Goal: Find contact information: Find contact information

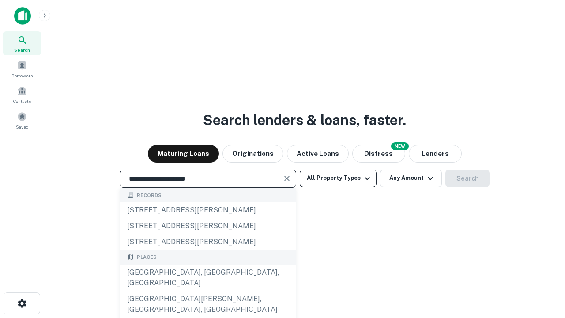
click at [207, 291] on div "Santa Monica, CA, USA" at bounding box center [208, 277] width 176 height 26
click at [338, 178] on button "All Property Types" at bounding box center [338, 178] width 77 height 18
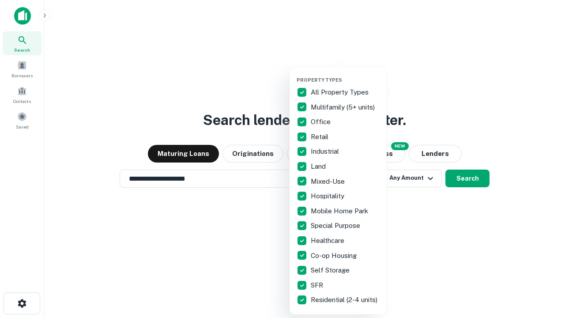
type input "**********"
click at [345, 74] on button "button" at bounding box center [345, 74] width 97 height 0
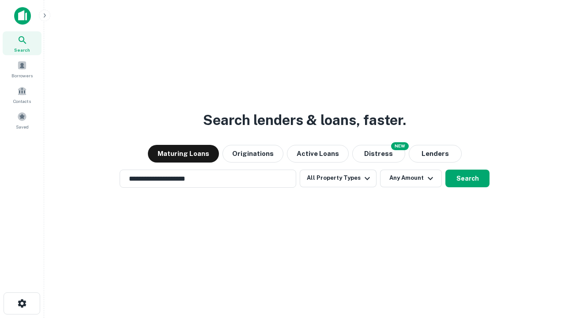
scroll to position [5, 106]
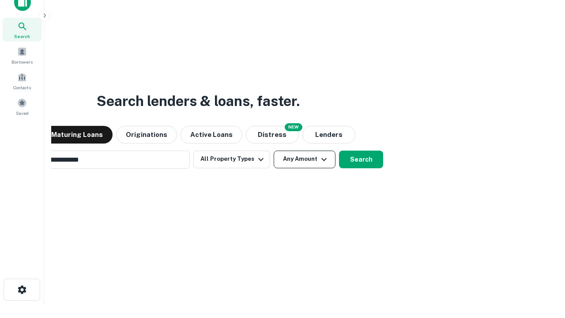
click at [274, 150] on button "Any Amount" at bounding box center [305, 159] width 62 height 18
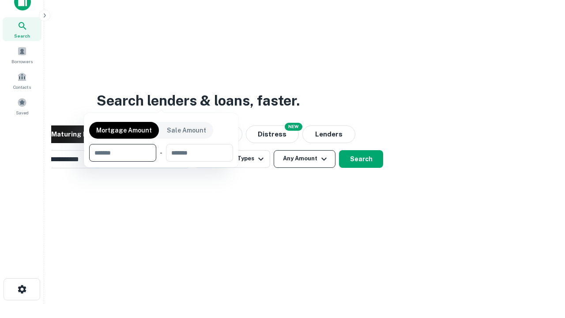
scroll to position [64, 250]
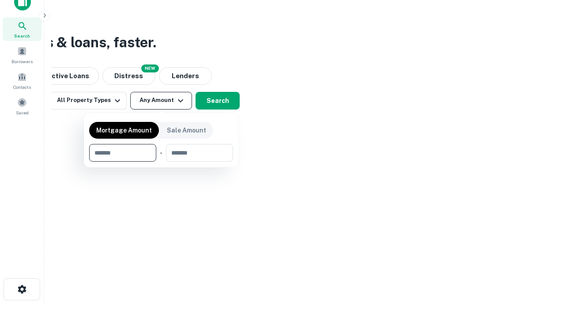
type input "*******"
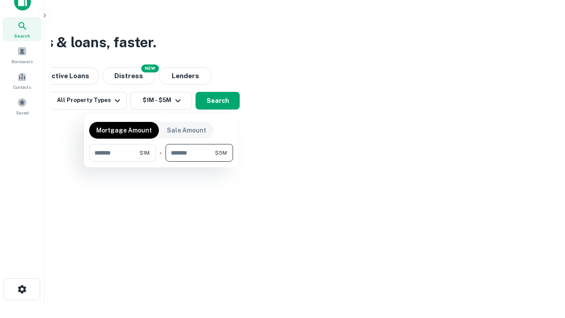
type input "*******"
click at [161, 162] on button "button" at bounding box center [161, 162] width 144 height 0
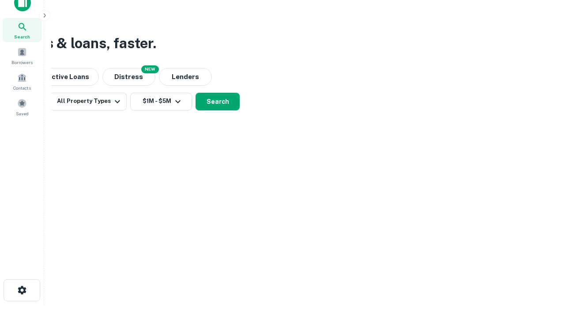
scroll to position [5, 163]
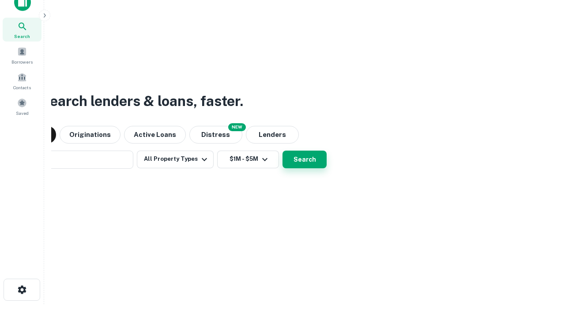
click at [282, 150] on button "Search" at bounding box center [304, 159] width 44 height 18
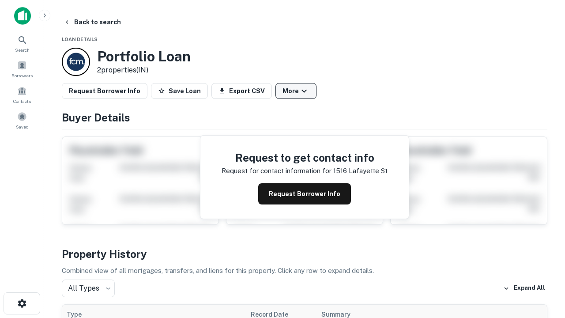
click at [296, 91] on button "More" at bounding box center [295, 91] width 41 height 16
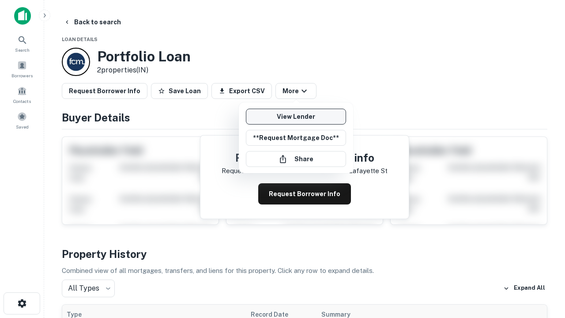
click at [296, 116] on link "View Lender" at bounding box center [296, 117] width 100 height 16
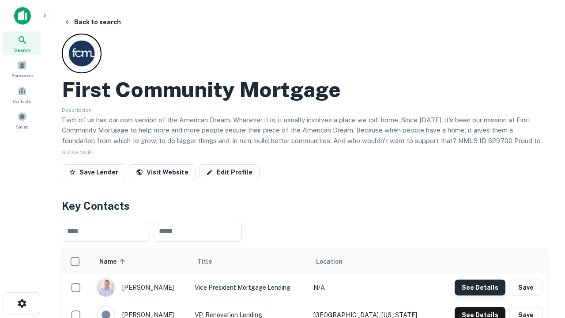
click at [480, 287] on button "See Details" at bounding box center [480, 287] width 51 height 16
click at [22, 303] on icon "button" at bounding box center [22, 303] width 11 height 11
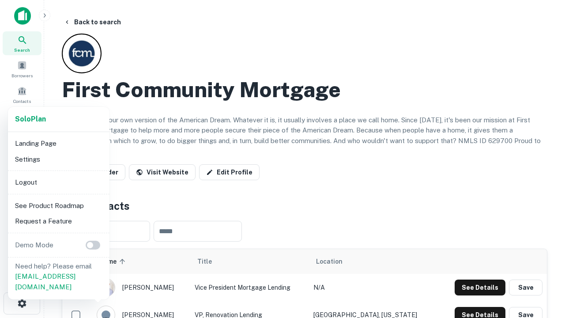
click at [58, 182] on li "Logout" at bounding box center [58, 182] width 94 height 16
